Goal: Task Accomplishment & Management: Manage account settings

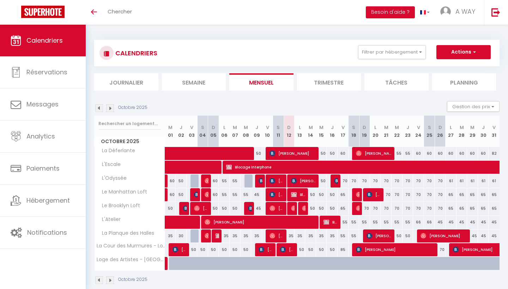
select select
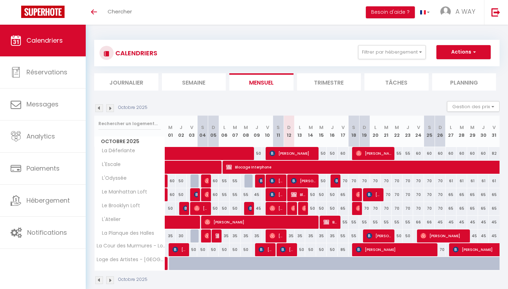
click at [291, 211] on div at bounding box center [292, 208] width 11 height 13
click at [292, 208] on img at bounding box center [294, 209] width 6 height 6
select select "OK"
select select "0"
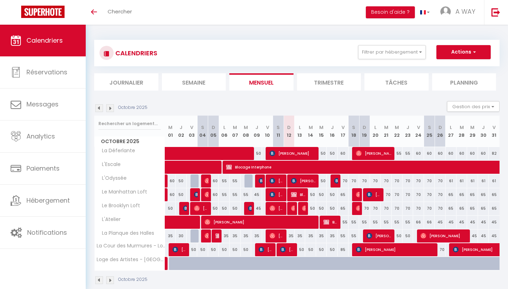
select select "0"
select select "1"
select select
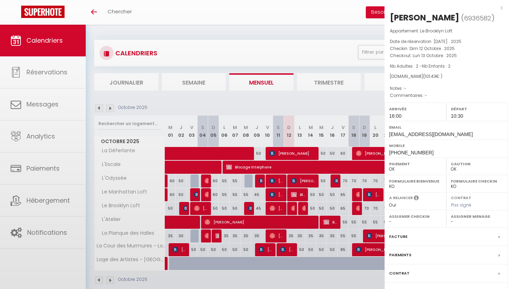
select select "9498"
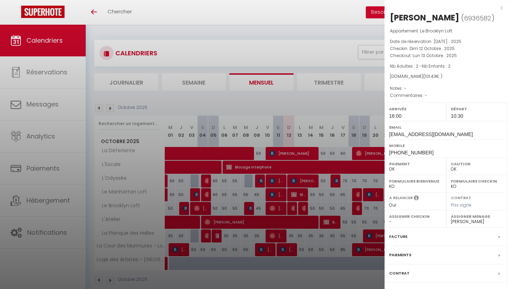
click at [302, 207] on div at bounding box center [254, 144] width 508 height 289
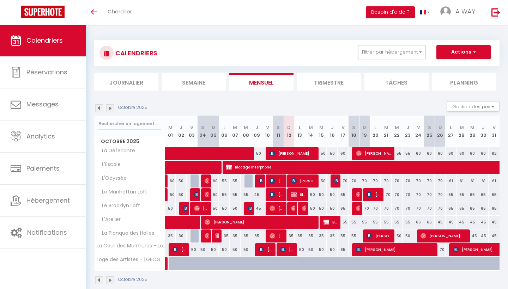
click at [305, 208] on img at bounding box center [305, 209] width 6 height 6
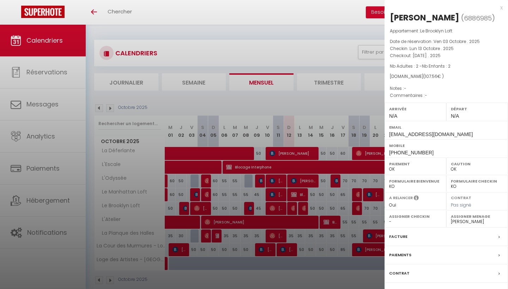
click at [303, 207] on div at bounding box center [254, 144] width 508 height 289
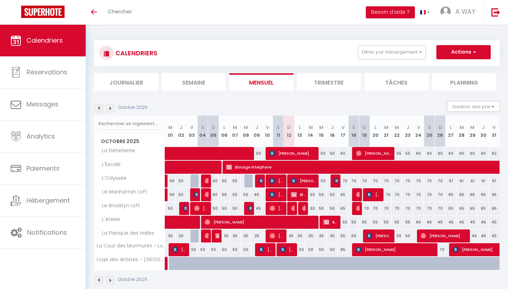
click at [303, 208] on img at bounding box center [305, 209] width 6 height 6
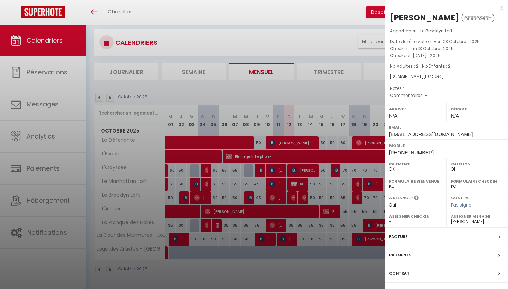
scroll to position [13, 0]
